Goal: Task Accomplishment & Management: Use online tool/utility

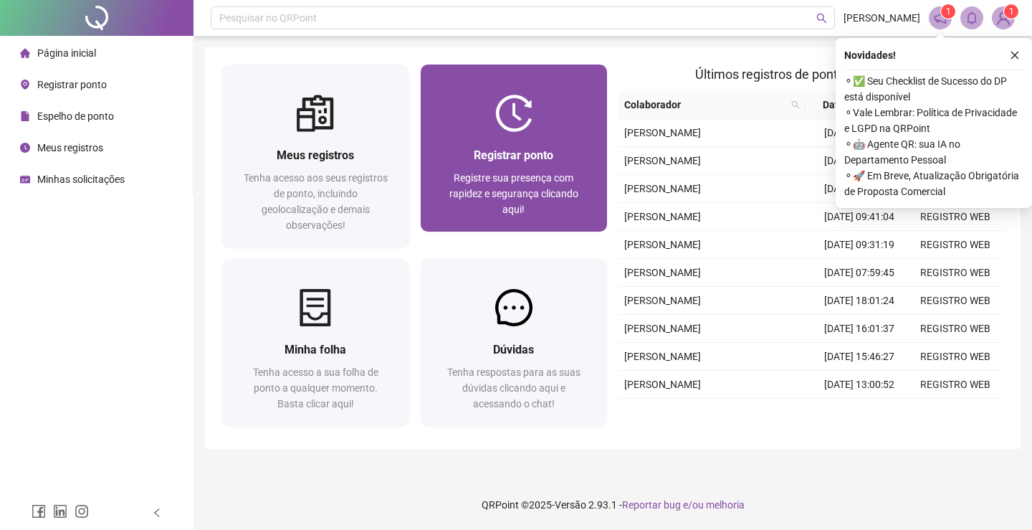
click at [535, 142] on div "Registrar ponto Registre sua presença com rapidez e segurança clicando aqui!" at bounding box center [514, 182] width 187 height 100
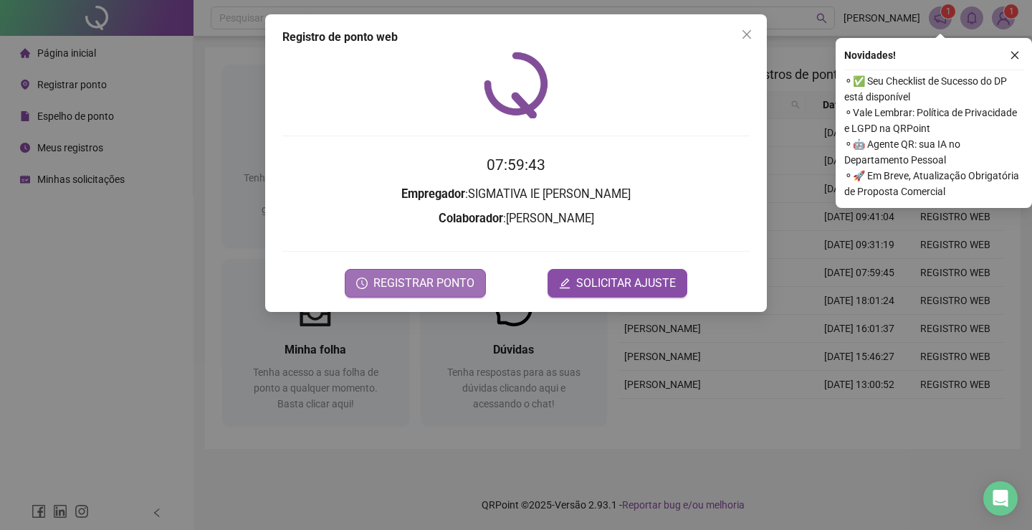
click at [420, 282] on span "REGISTRAR PONTO" at bounding box center [423, 282] width 101 height 17
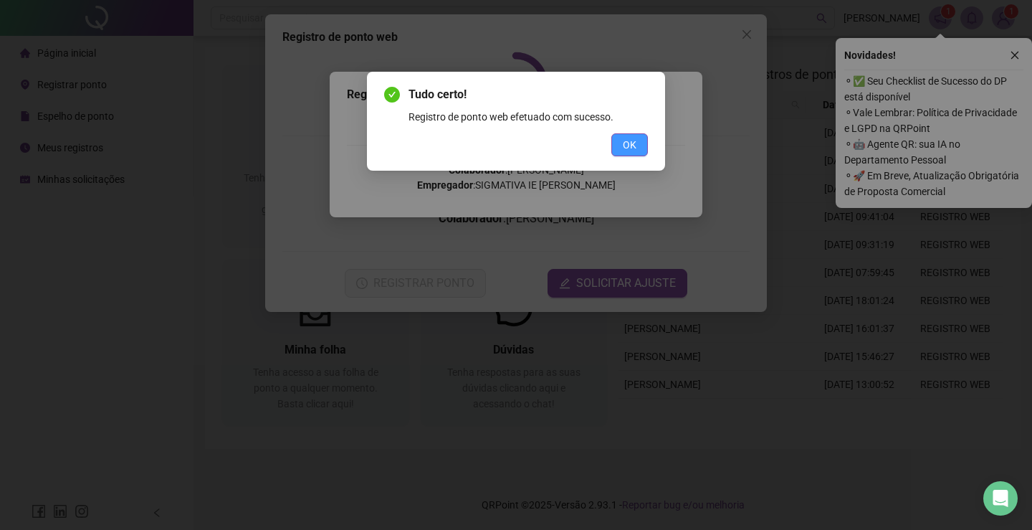
click at [626, 145] on span "OK" at bounding box center [630, 145] width 14 height 16
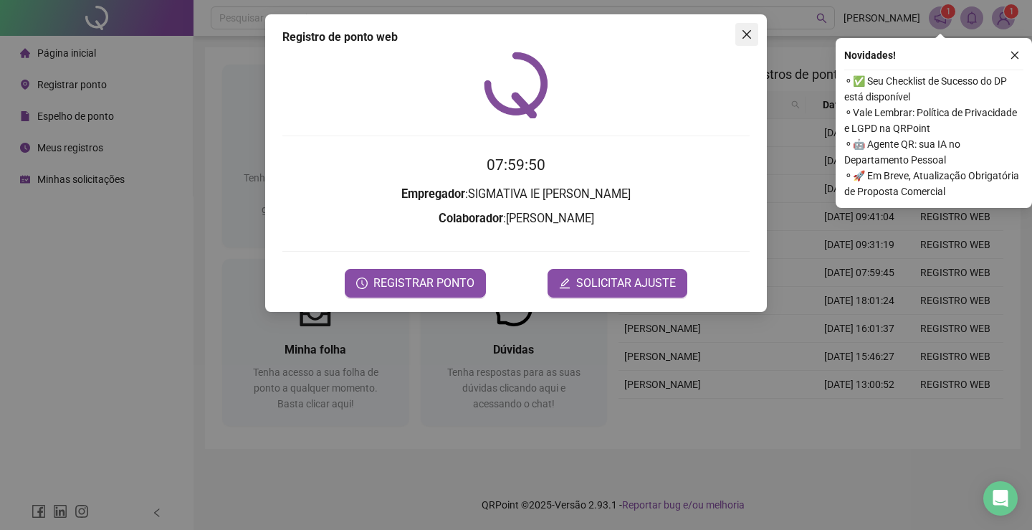
click at [748, 34] on icon "close" at bounding box center [746, 34] width 9 height 9
